Goal: Use online tool/utility: Utilize a website feature to perform a specific function

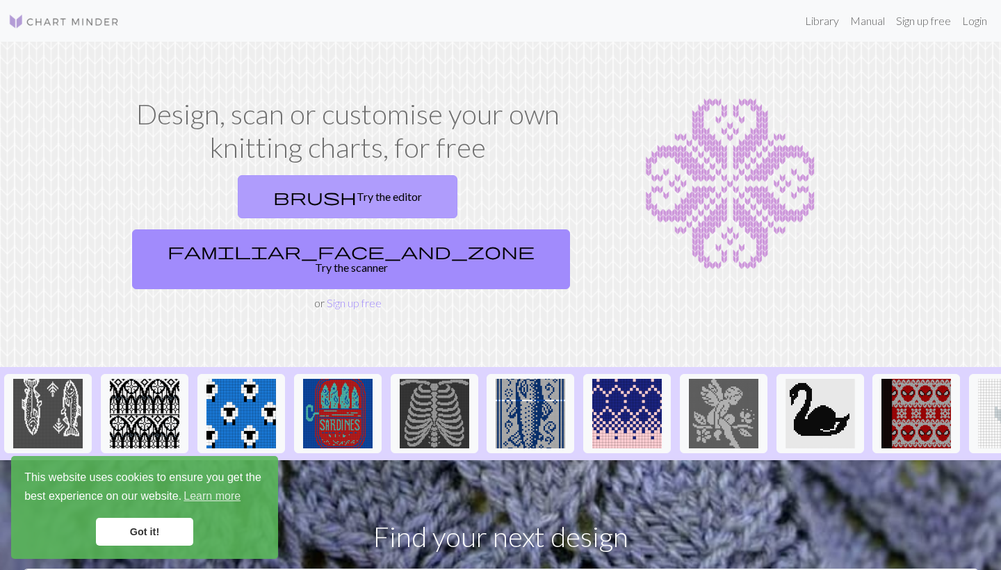
click at [271, 200] on link "brush Try the editor" at bounding box center [348, 196] width 220 height 43
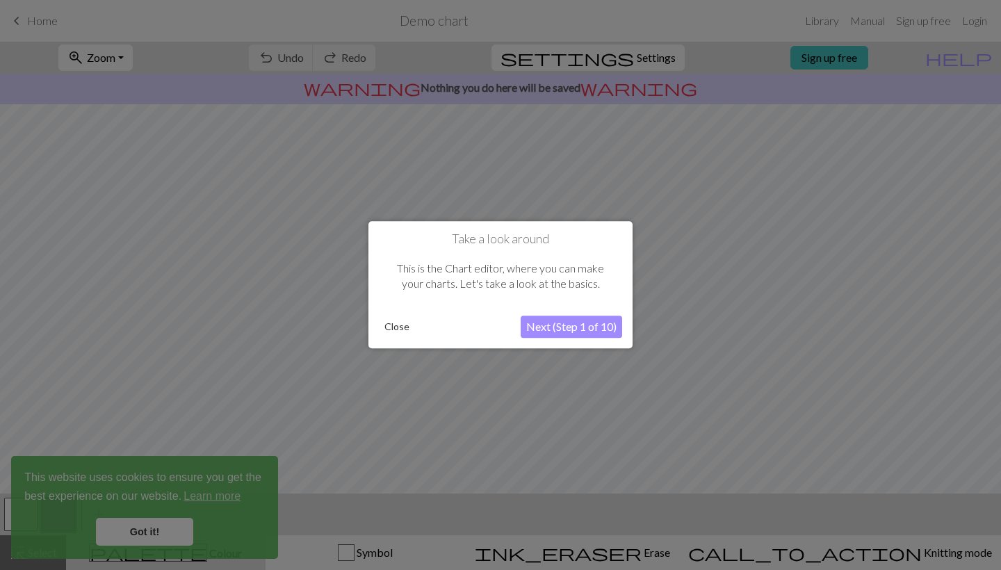
click at [558, 332] on button "Next (Step 1 of 10)" at bounding box center [572, 327] width 102 height 22
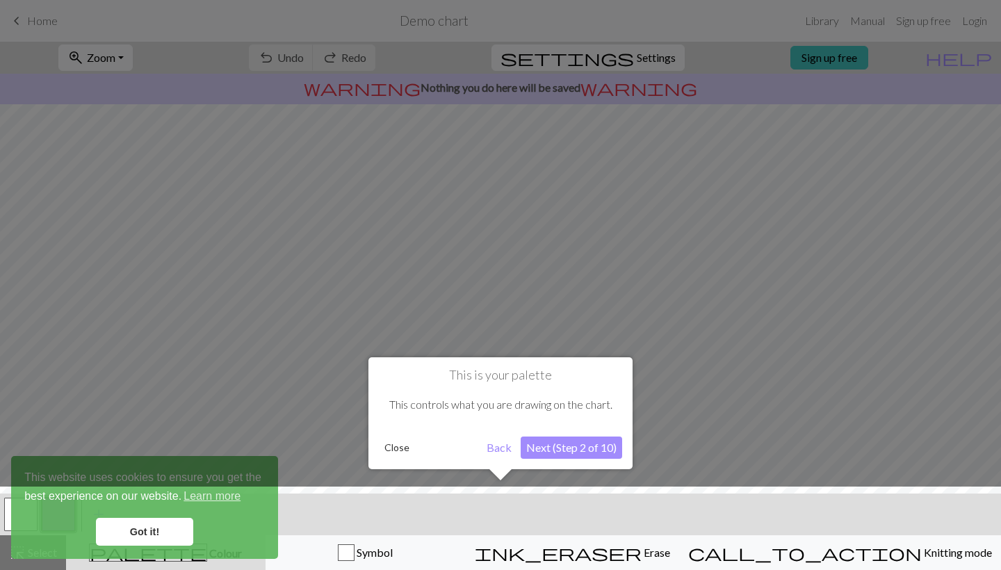
click at [562, 450] on button "Next (Step 2 of 10)" at bounding box center [572, 448] width 102 height 22
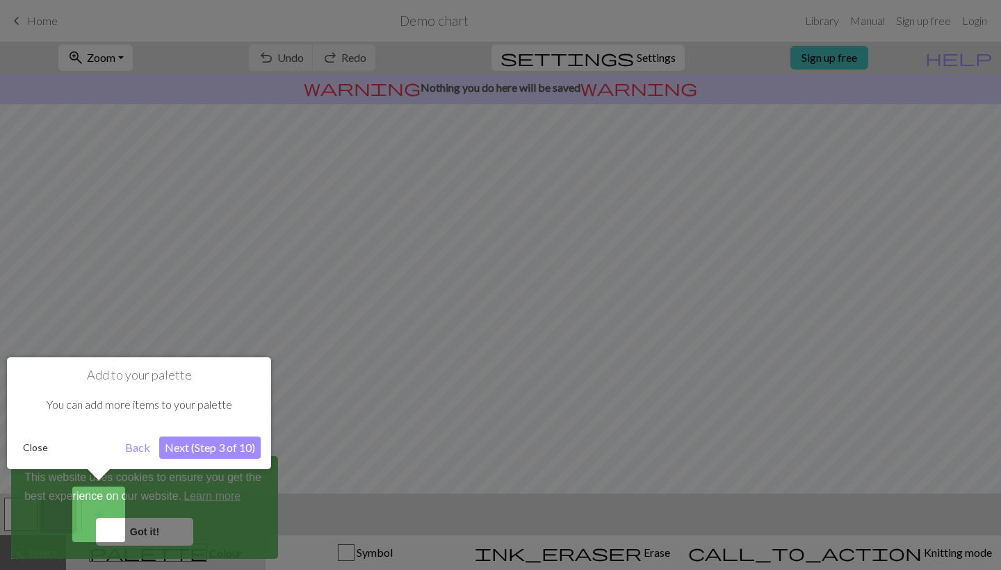
click at [183, 453] on button "Next (Step 3 of 10)" at bounding box center [210, 448] width 102 height 22
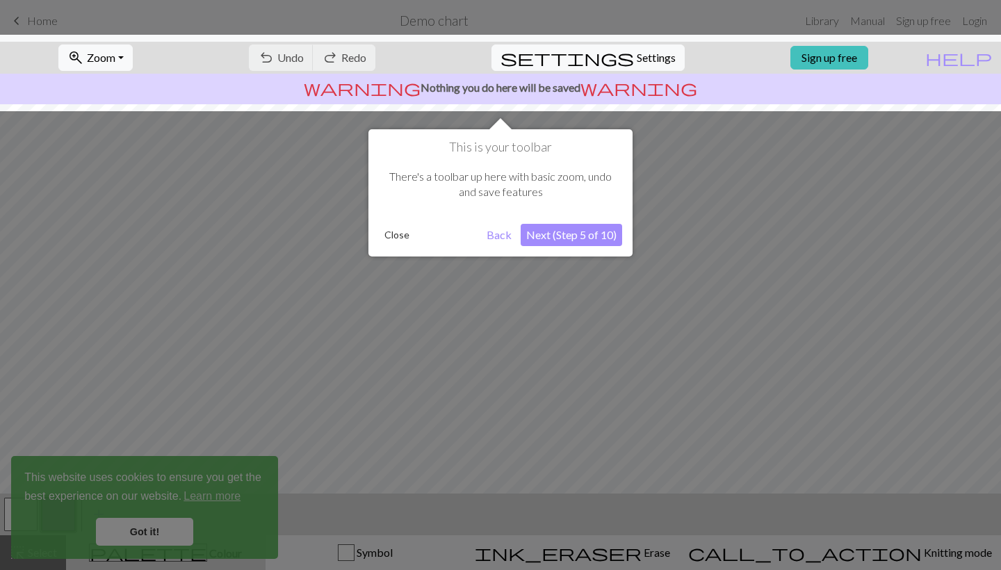
click at [563, 237] on button "Next (Step 5 of 10)" at bounding box center [572, 235] width 102 height 22
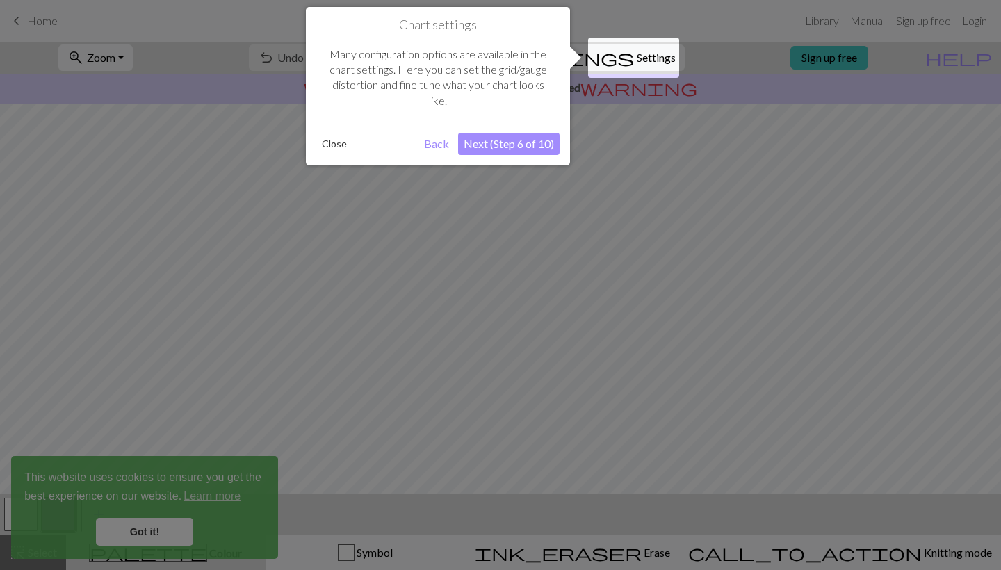
click at [507, 147] on button "Next (Step 6 of 10)" at bounding box center [509, 144] width 102 height 22
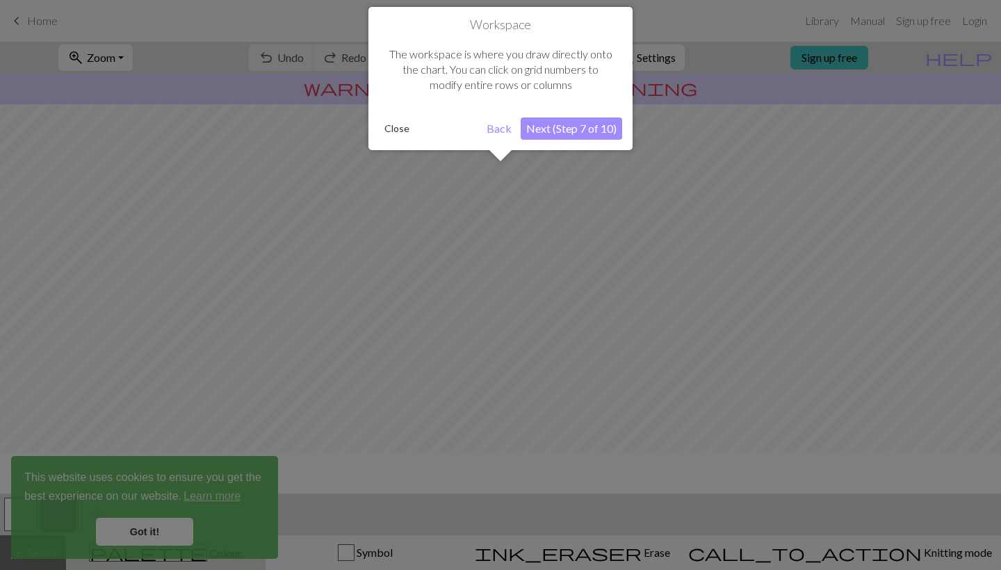
scroll to position [83, 0]
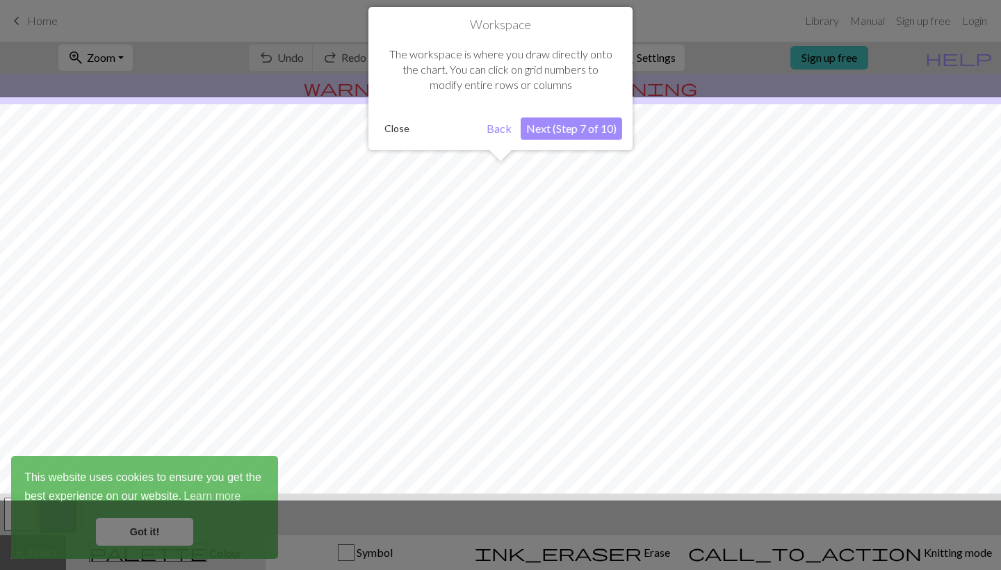
click at [558, 131] on button "Next (Step 7 of 10)" at bounding box center [572, 129] width 102 height 22
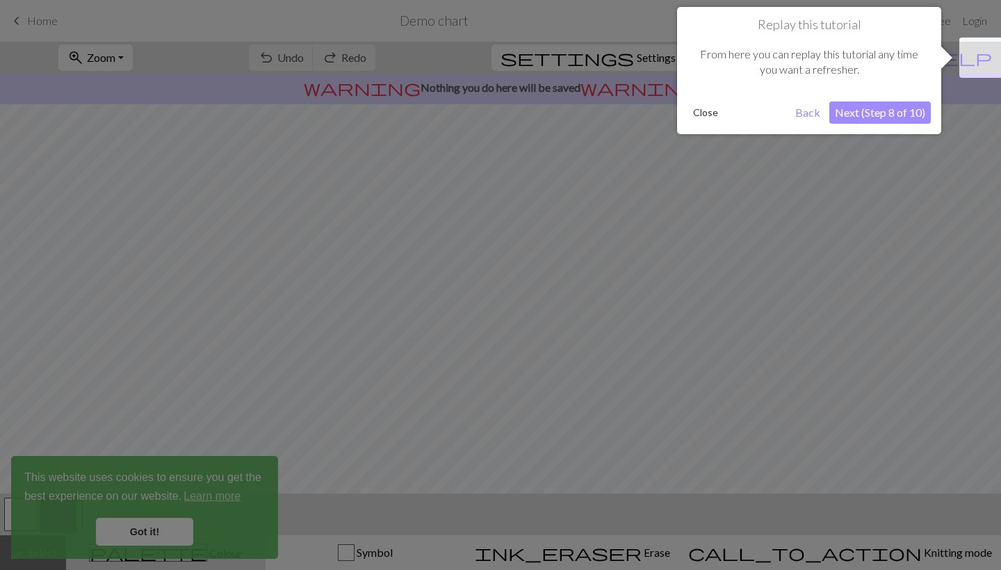
click at [870, 113] on button "Next (Step 8 of 10)" at bounding box center [881, 113] width 102 height 22
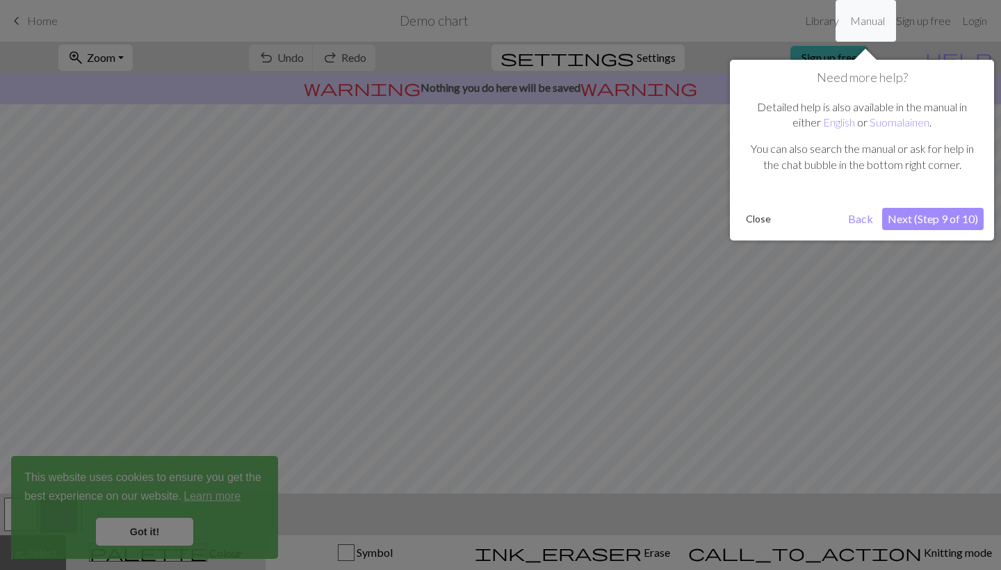
click at [920, 223] on button "Next (Step 9 of 10)" at bounding box center [933, 219] width 102 height 22
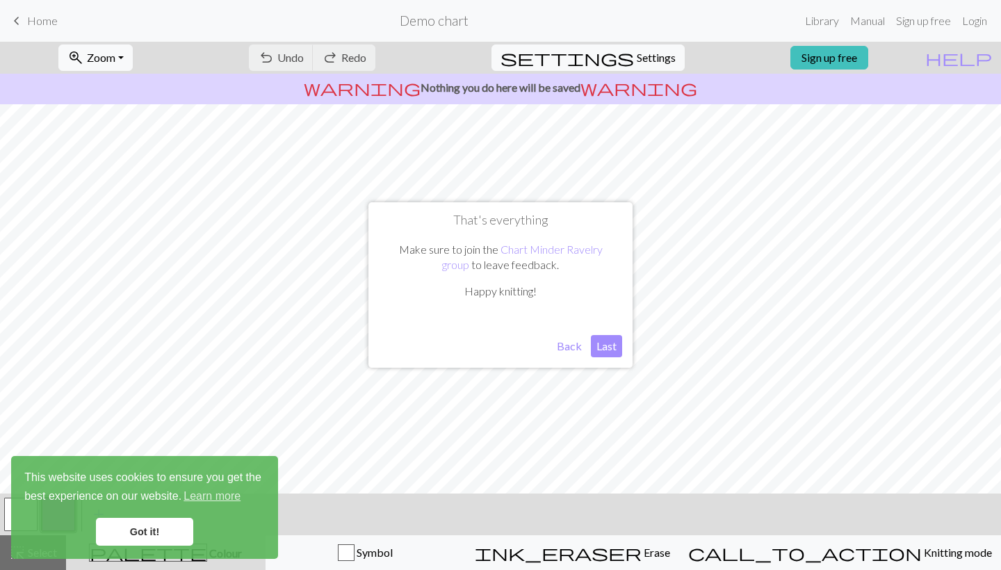
click at [600, 346] on button "Last" at bounding box center [606, 346] width 31 height 22
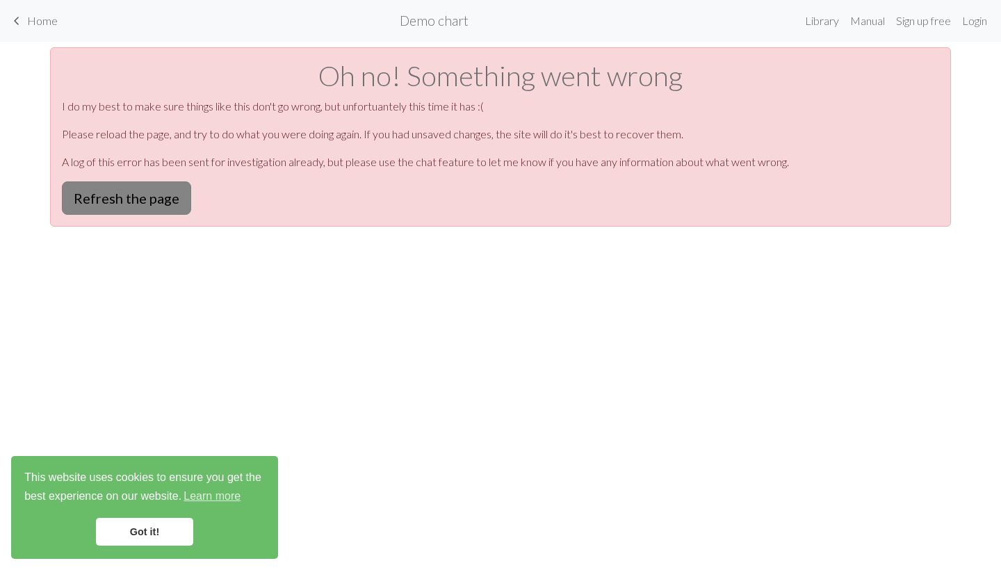
click at [146, 198] on button "Refresh the page" at bounding box center [126, 197] width 129 height 33
click at [151, 199] on button "Refresh the page" at bounding box center [126, 197] width 129 height 33
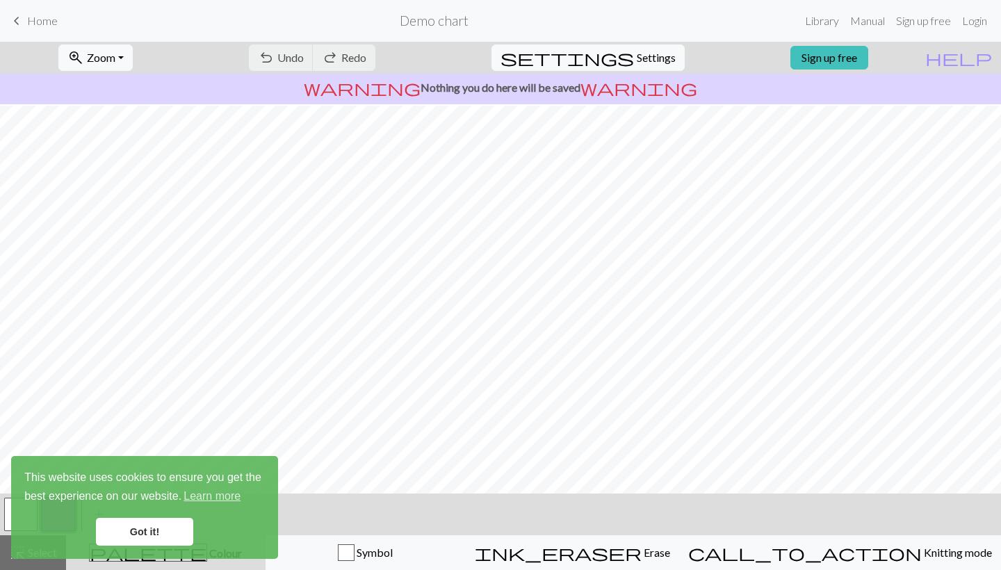
scroll to position [125, 0]
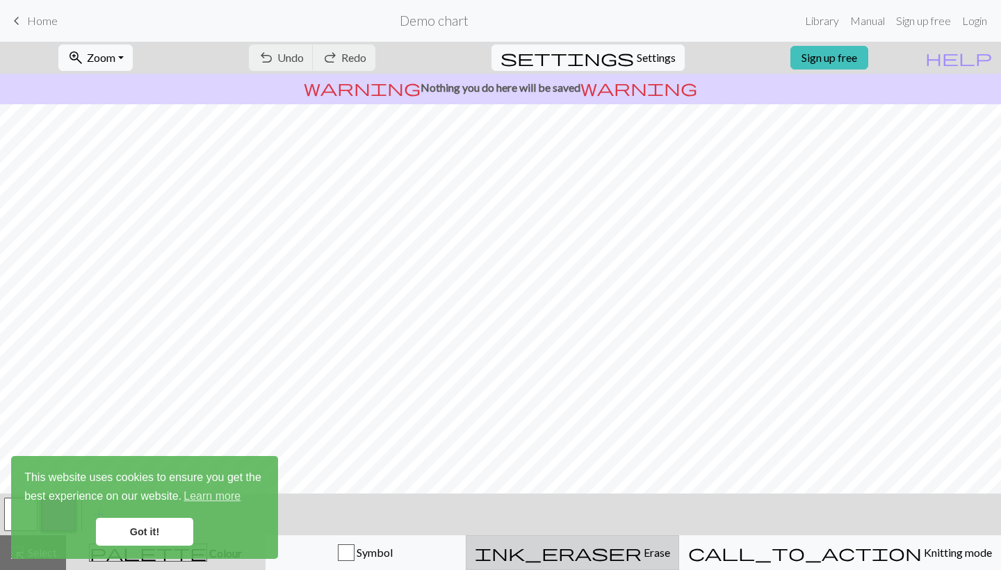
click at [631, 554] on span "ink_eraser" at bounding box center [558, 552] width 167 height 19
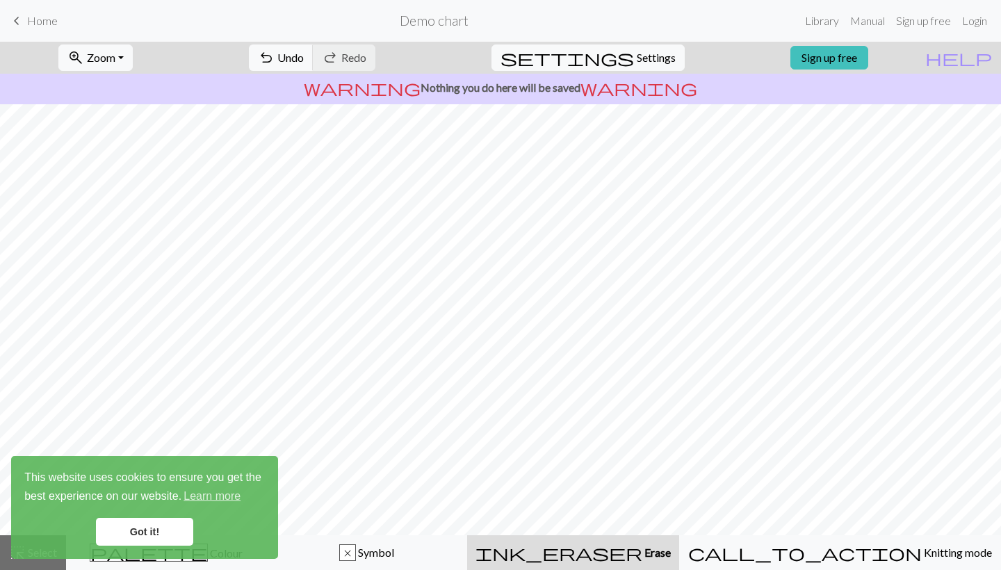
click at [164, 538] on link "Got it!" at bounding box center [144, 532] width 97 height 28
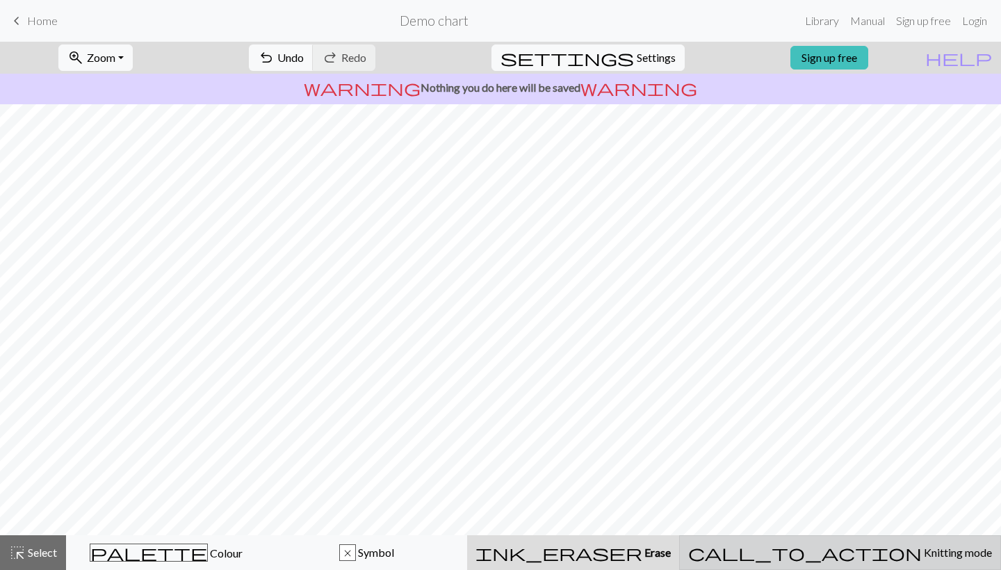
click at [885, 563] on button "call_to_action Knitting mode Knitting mode" at bounding box center [840, 552] width 322 height 35
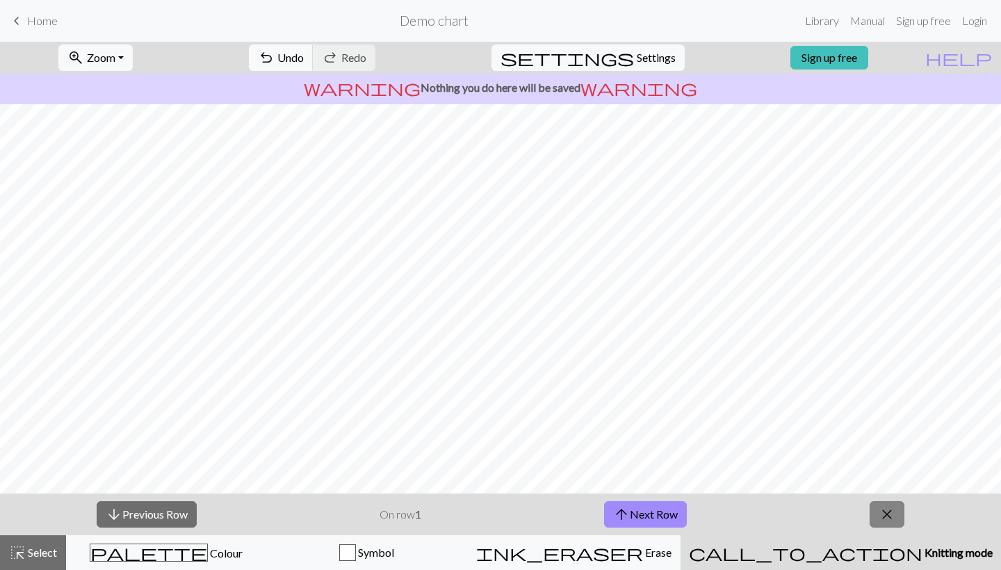
click at [878, 515] on button "close" at bounding box center [887, 514] width 35 height 26
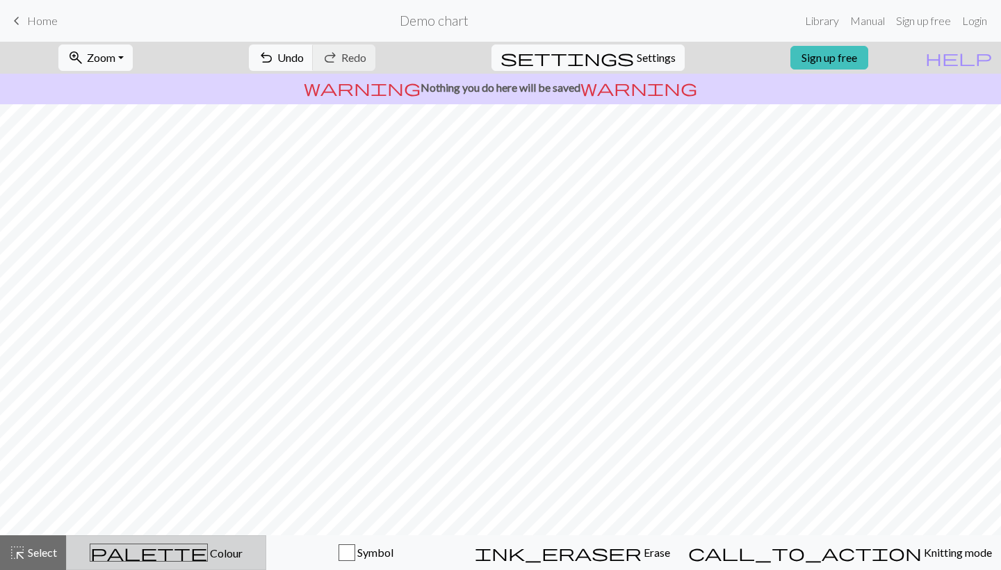
click at [217, 555] on div "palette Colour Colour" at bounding box center [166, 553] width 182 height 18
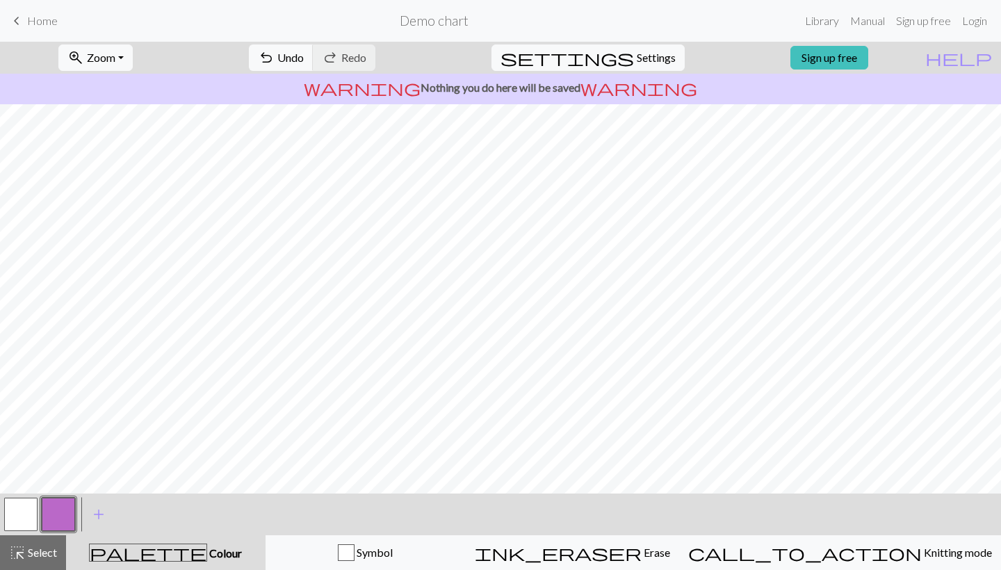
click at [29, 516] on button "button" at bounding box center [20, 514] width 33 height 33
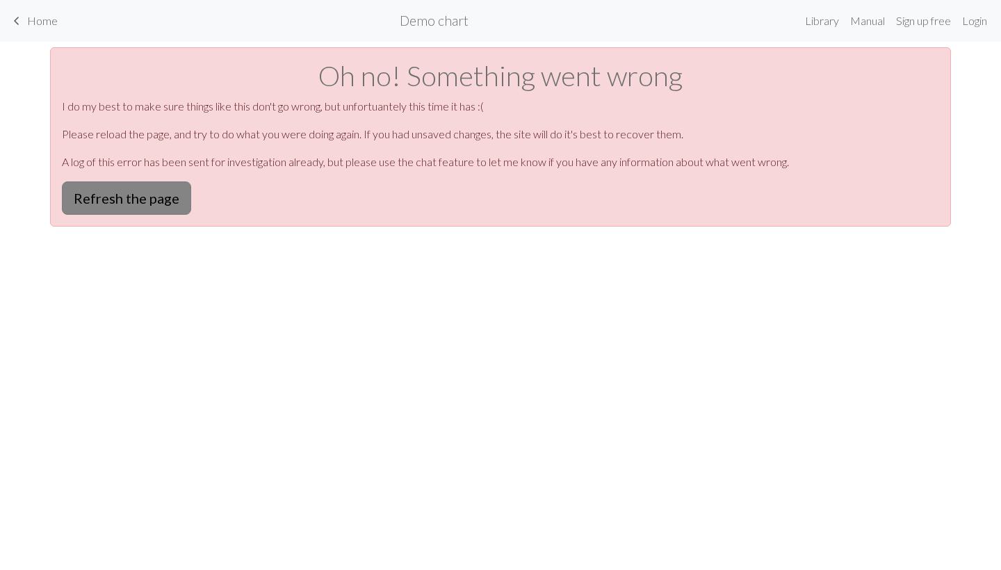
click at [158, 207] on button "Refresh the page" at bounding box center [126, 197] width 129 height 33
click at [124, 200] on button "Refresh the page" at bounding box center [126, 197] width 129 height 33
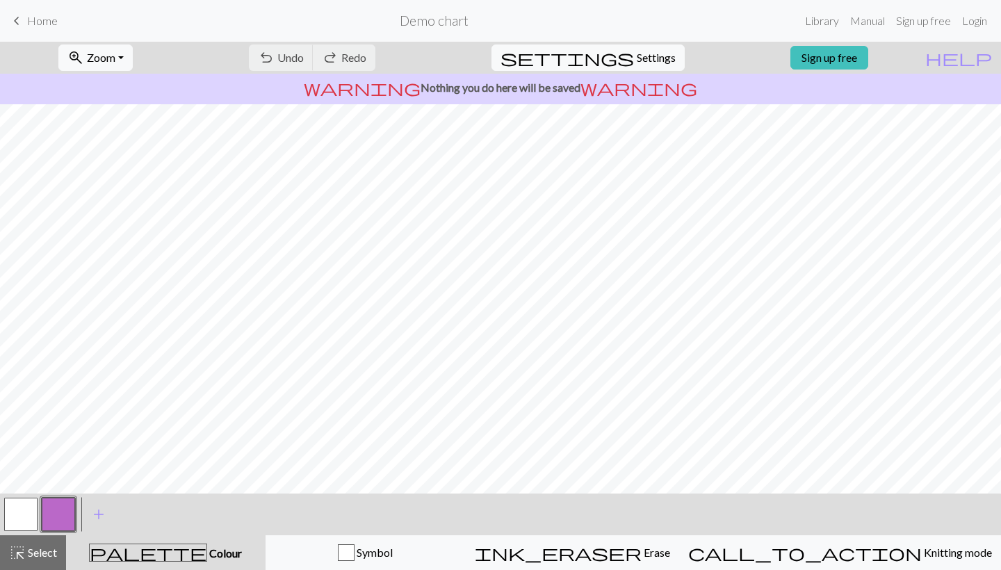
click at [345, 58] on div "undo Undo Undo redo Redo Redo" at bounding box center [312, 58] width 147 height 32
click at [355, 556] on div "button" at bounding box center [346, 552] width 17 height 17
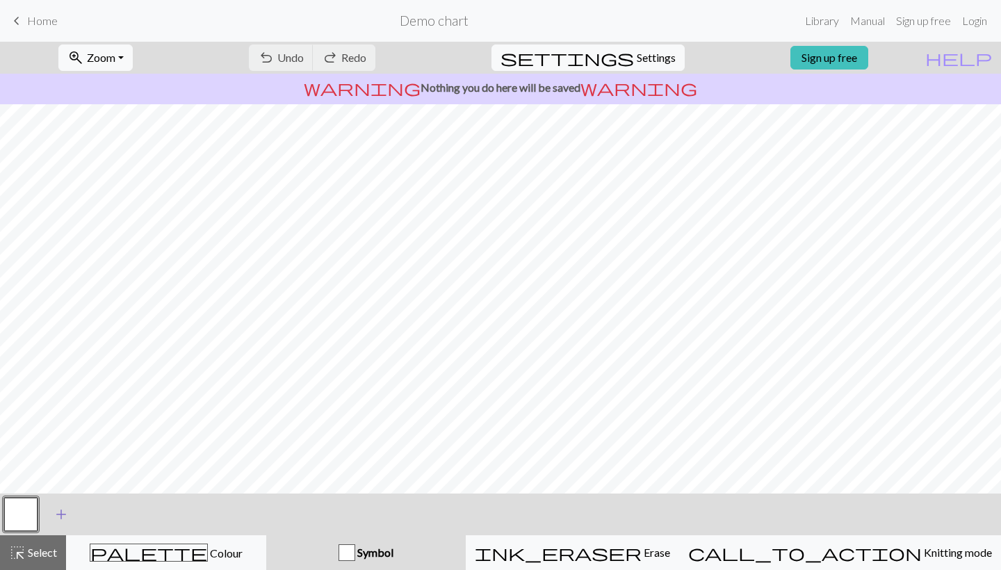
click at [56, 512] on span "add" at bounding box center [61, 514] width 17 height 19
click at [34, 510] on button "button" at bounding box center [20, 514] width 33 height 33
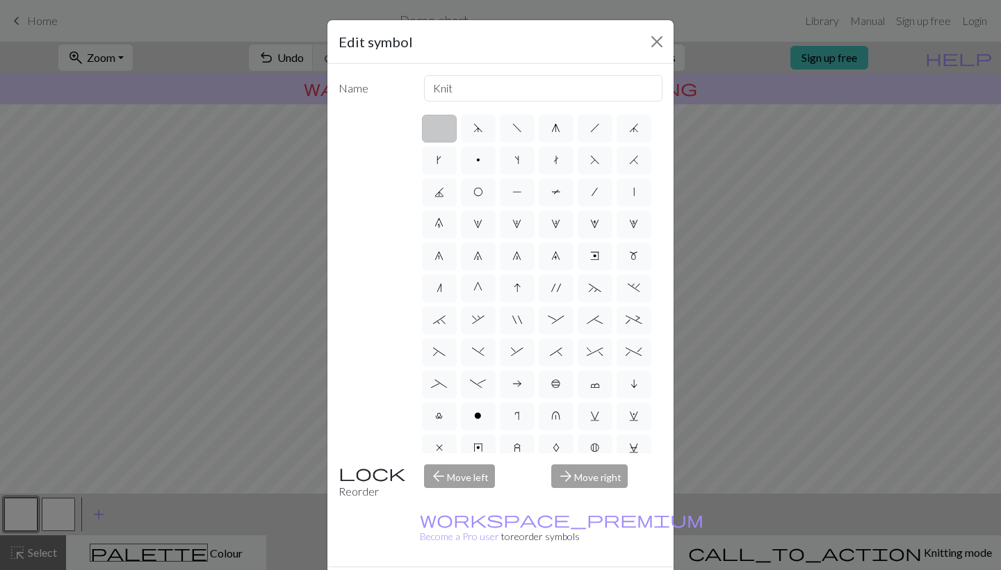
scroll to position [0, 0]
click at [656, 42] on button "Close" at bounding box center [657, 42] width 22 height 22
